Goal: Task Accomplishment & Management: Use online tool/utility

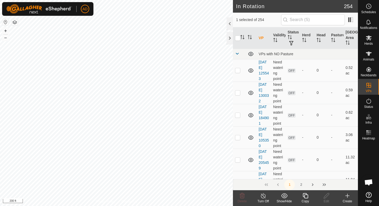
click at [306, 200] on div "Copy" at bounding box center [305, 201] width 21 height 5
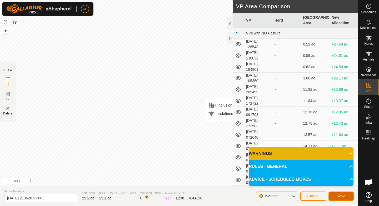
click at [341, 198] on button "Save" at bounding box center [340, 196] width 25 height 9
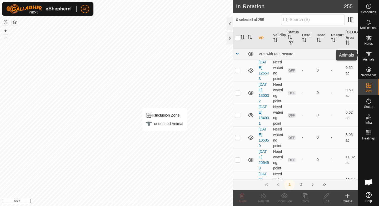
click at [369, 53] on icon at bounding box center [369, 54] width 6 height 4
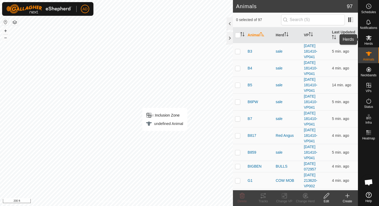
click at [368, 44] on span "Herds" at bounding box center [368, 43] width 8 height 3
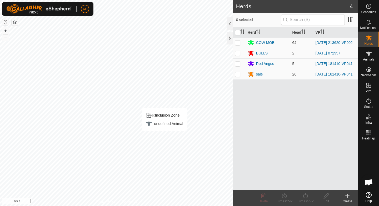
click at [236, 43] on p-checkbox at bounding box center [237, 43] width 5 height 4
checkbox input "true"
click at [306, 201] on div "Turn On VP" at bounding box center [305, 201] width 21 height 5
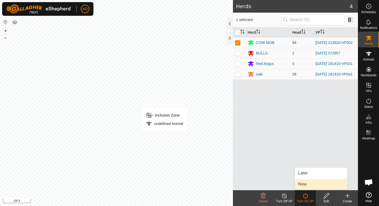
click at [304, 183] on link "Now" at bounding box center [321, 184] width 52 height 11
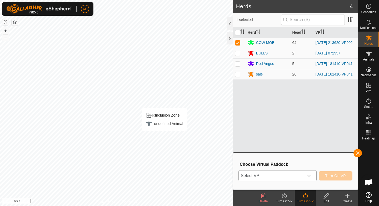
click at [299, 176] on span "Select VP" at bounding box center [271, 176] width 65 height 11
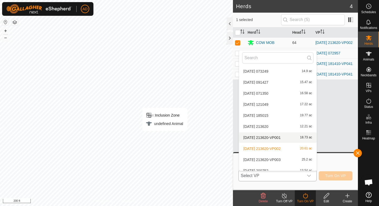
scroll to position [141, 0]
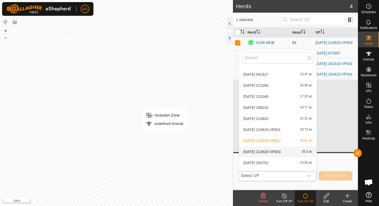
click at [259, 153] on li "[DATE] 213620-VP003 25.2 ac" at bounding box center [278, 152] width 78 height 11
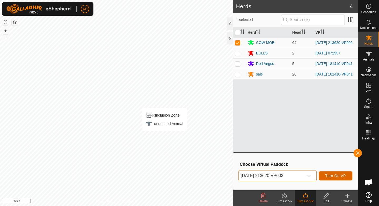
click at [332, 177] on span "Turn On VP" at bounding box center [335, 176] width 21 height 4
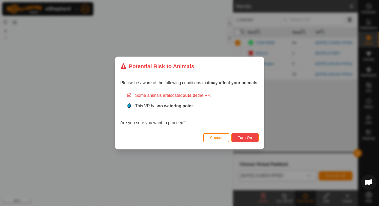
click at [242, 134] on button "Turn On" at bounding box center [244, 137] width 27 height 9
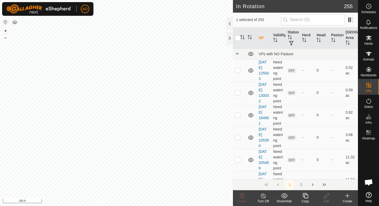
click at [308, 202] on div "Copy" at bounding box center [305, 201] width 21 height 5
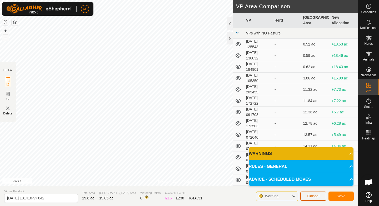
click at [311, 198] on button "Cancel" at bounding box center [313, 196] width 26 height 9
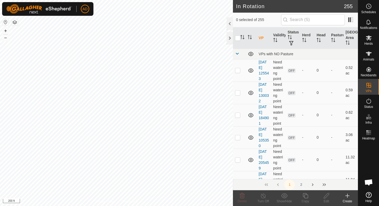
checkbox input "true"
click at [306, 196] on icon at bounding box center [305, 196] width 7 height 6
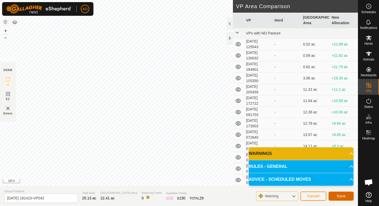
click at [346, 199] on button "Save" at bounding box center [340, 196] width 25 height 9
